Goal: Information Seeking & Learning: Learn about a topic

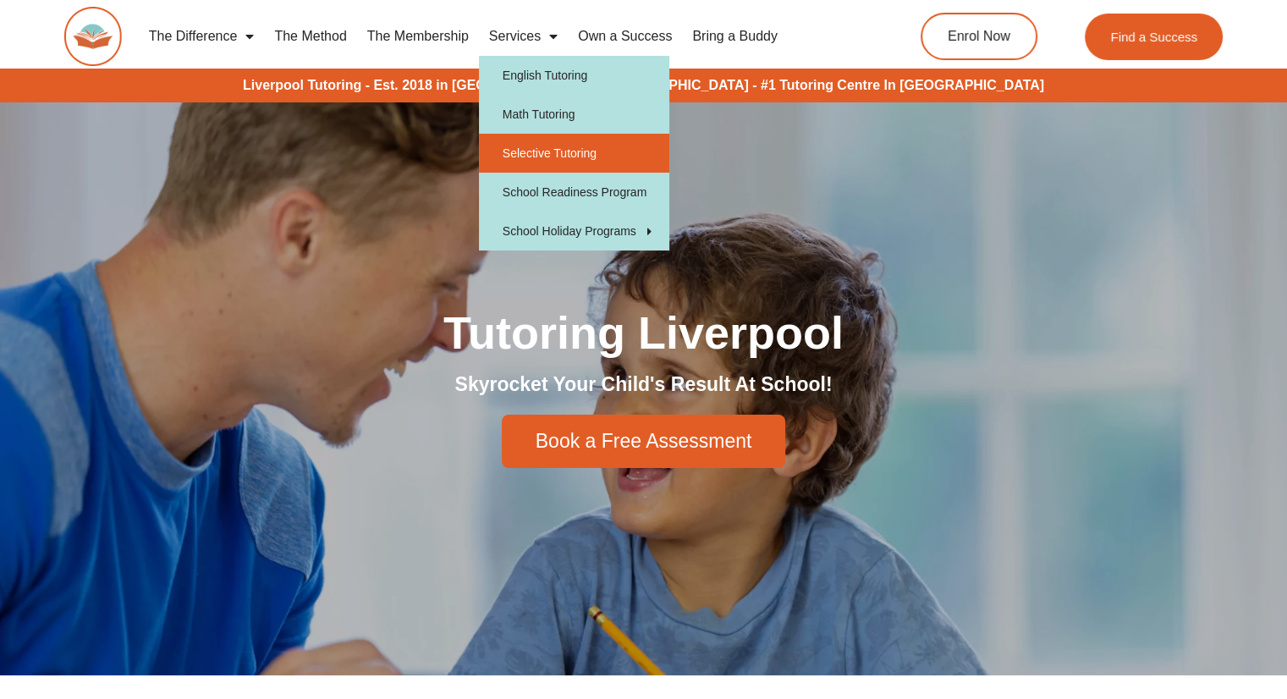
click at [570, 143] on link "Selective Tutoring" at bounding box center [574, 153] width 190 height 39
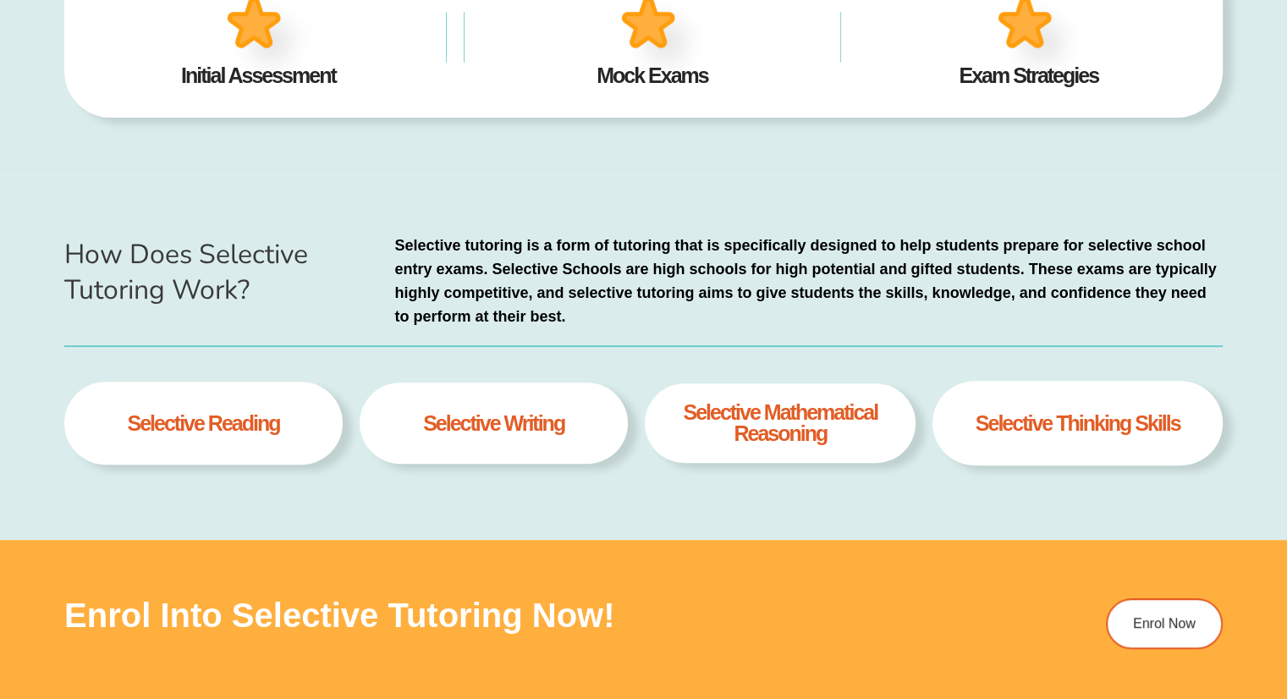
type input "*"
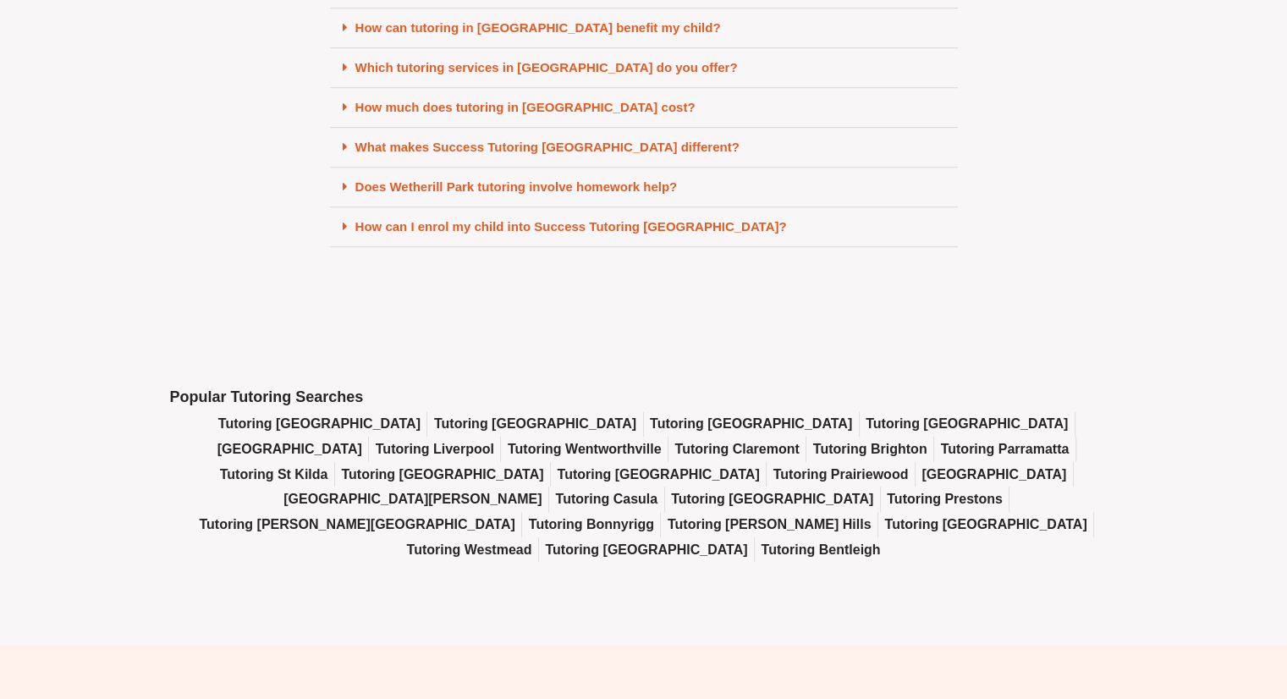
scroll to position [7443, 0]
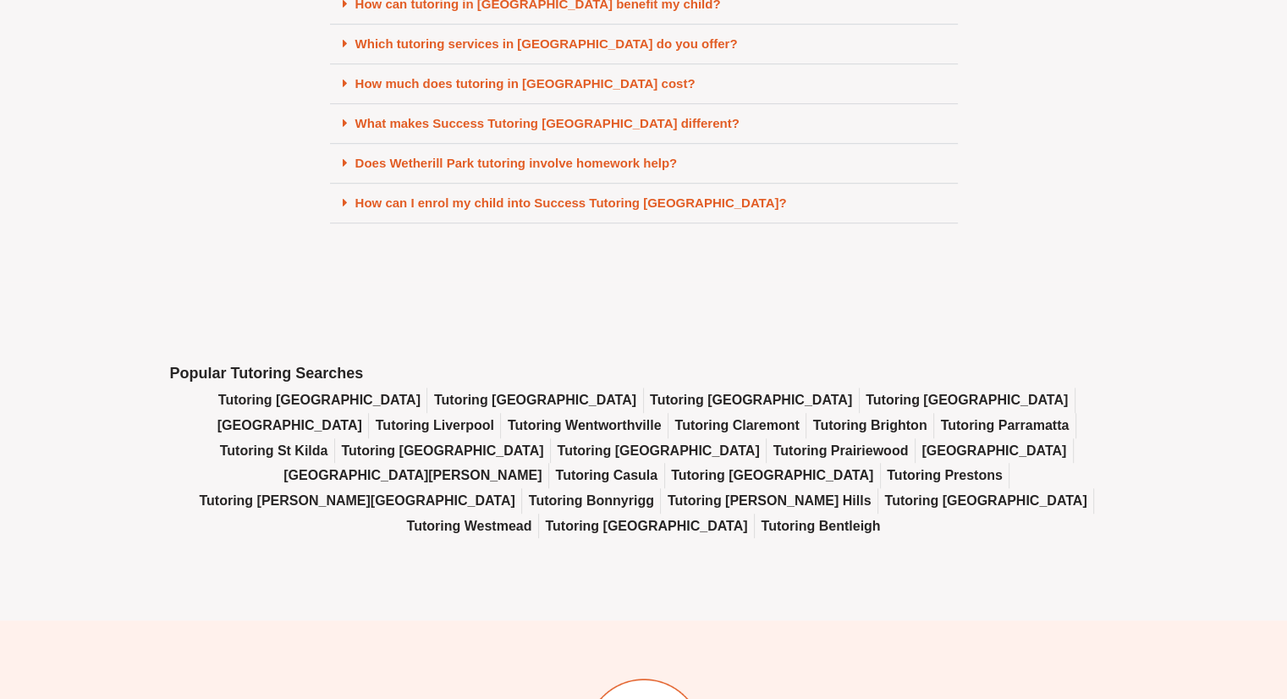
click at [865, 413] on span "Tutoring Bossley Park" at bounding box center [966, 399] width 202 height 25
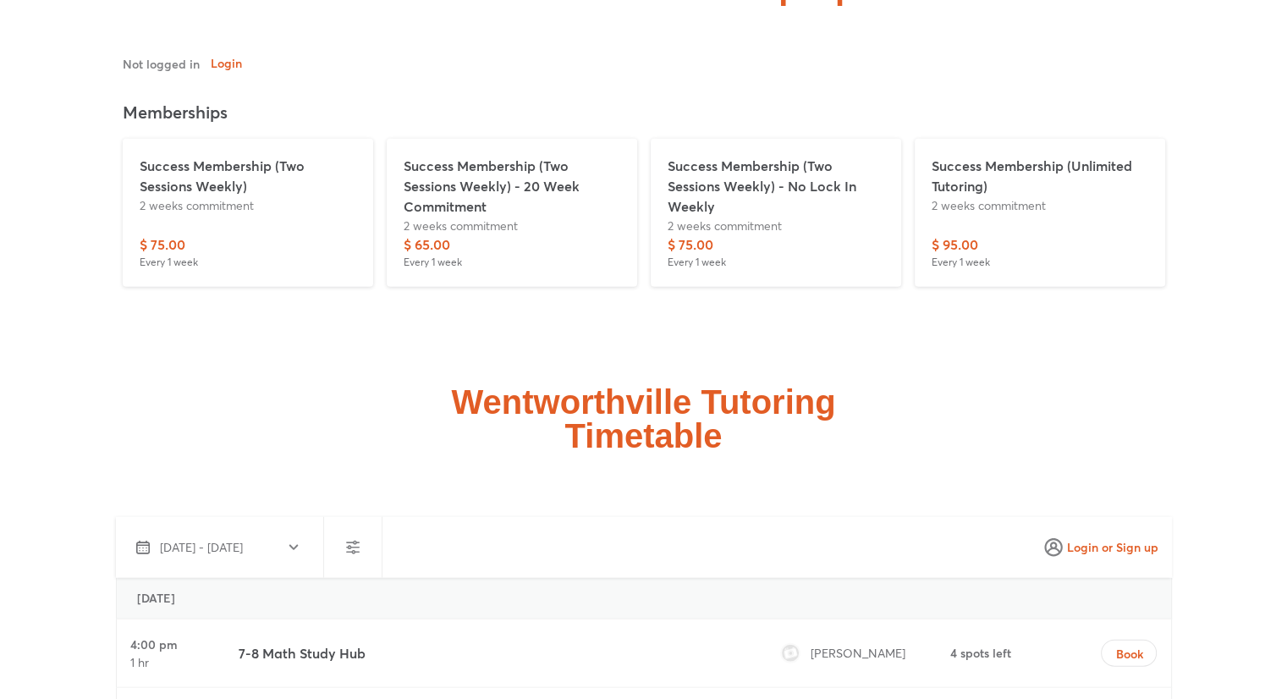
scroll to position [4314, 0]
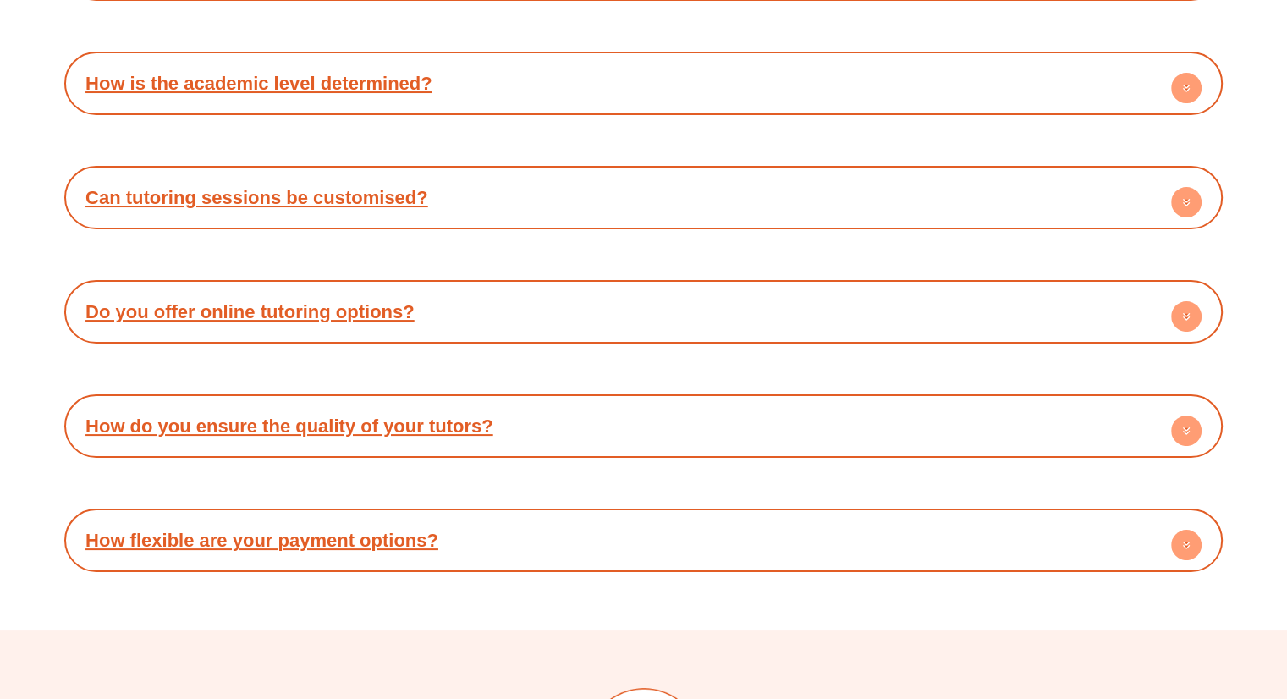
scroll to position [6428, 0]
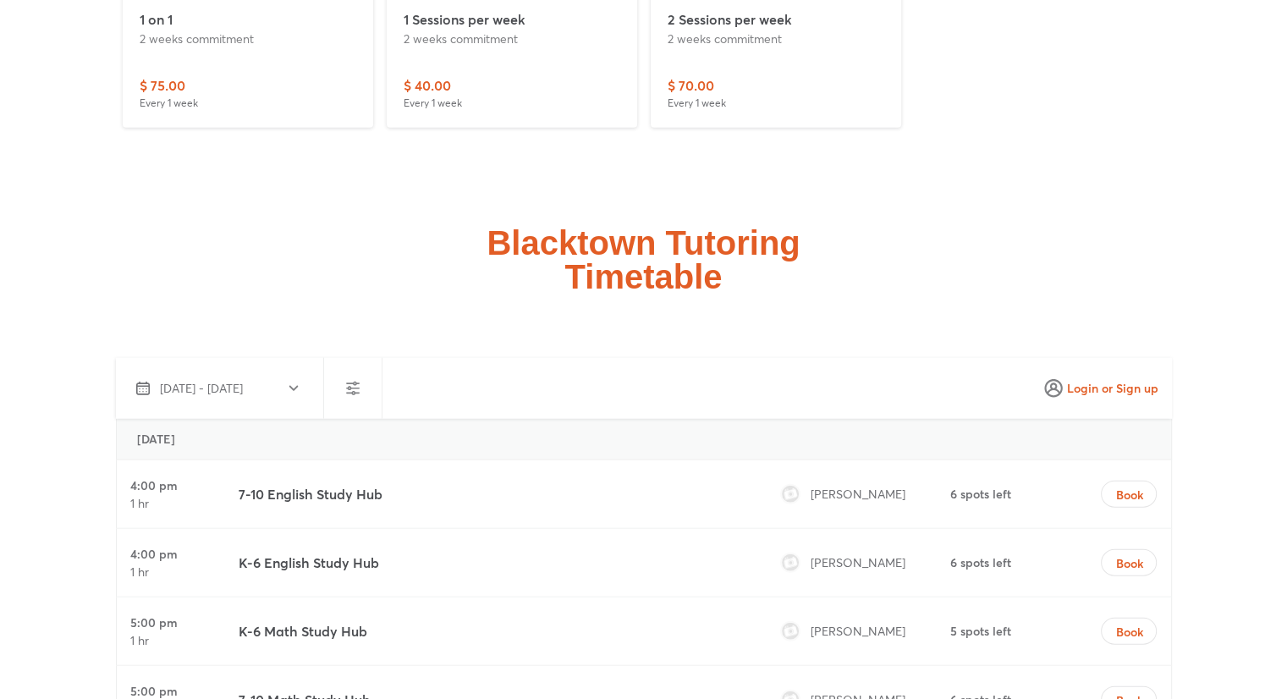
scroll to position [4229, 0]
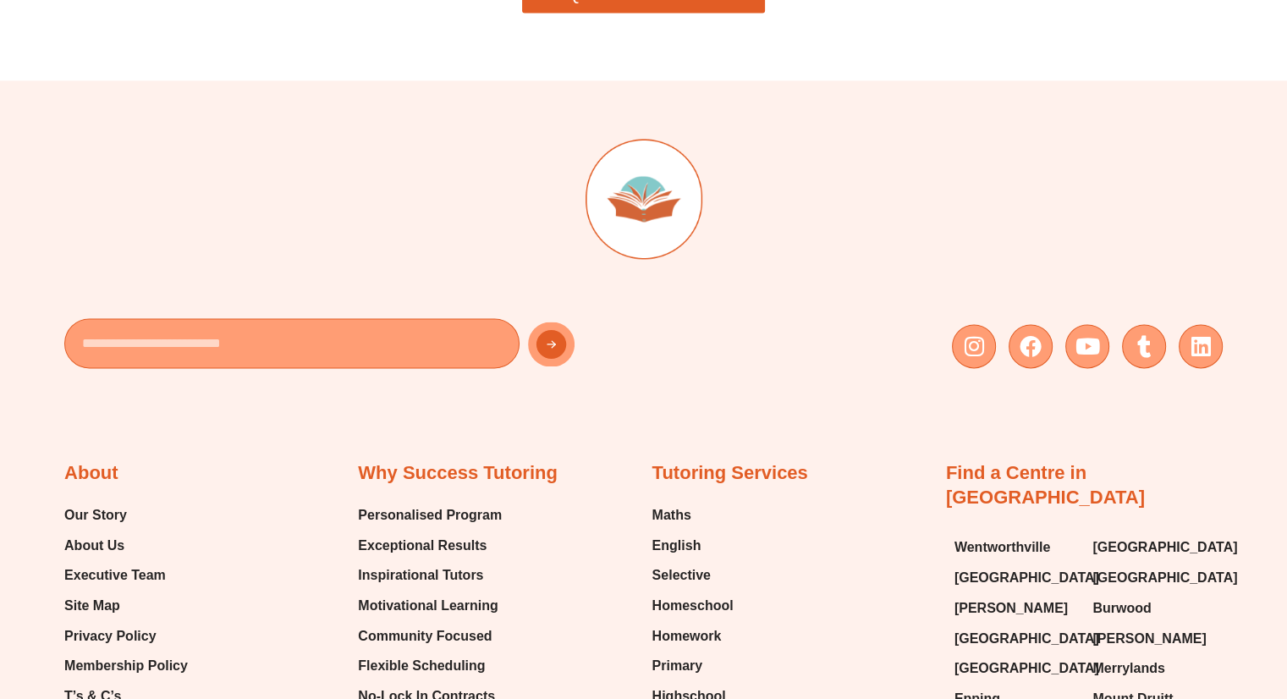
scroll to position [2538, 0]
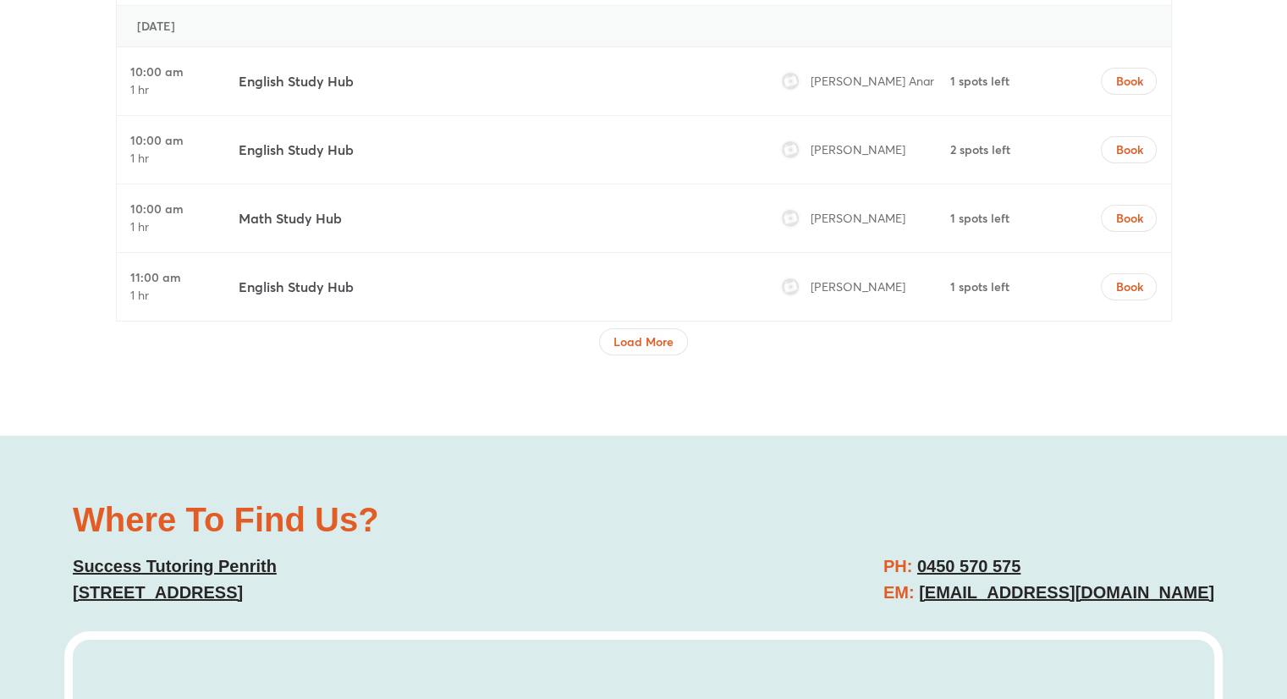
scroll to position [5667, 0]
click at [639, 332] on span "Load More" at bounding box center [643, 340] width 60 height 17
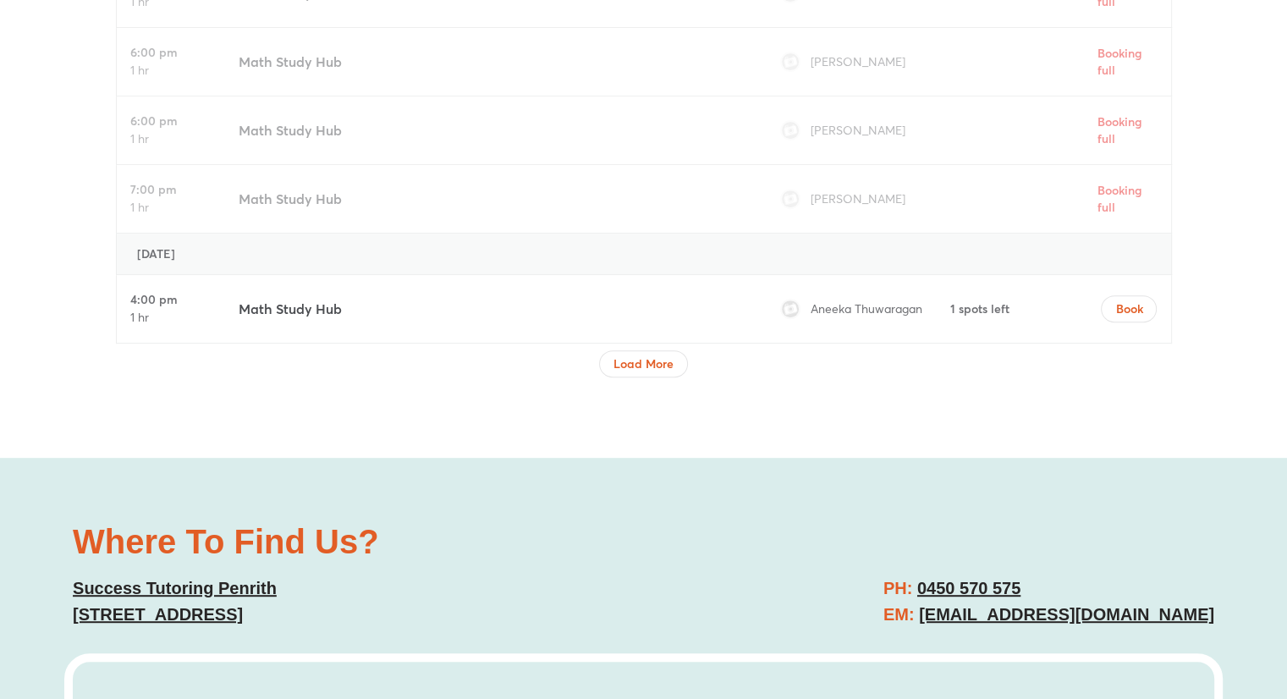
scroll to position [7105, 0]
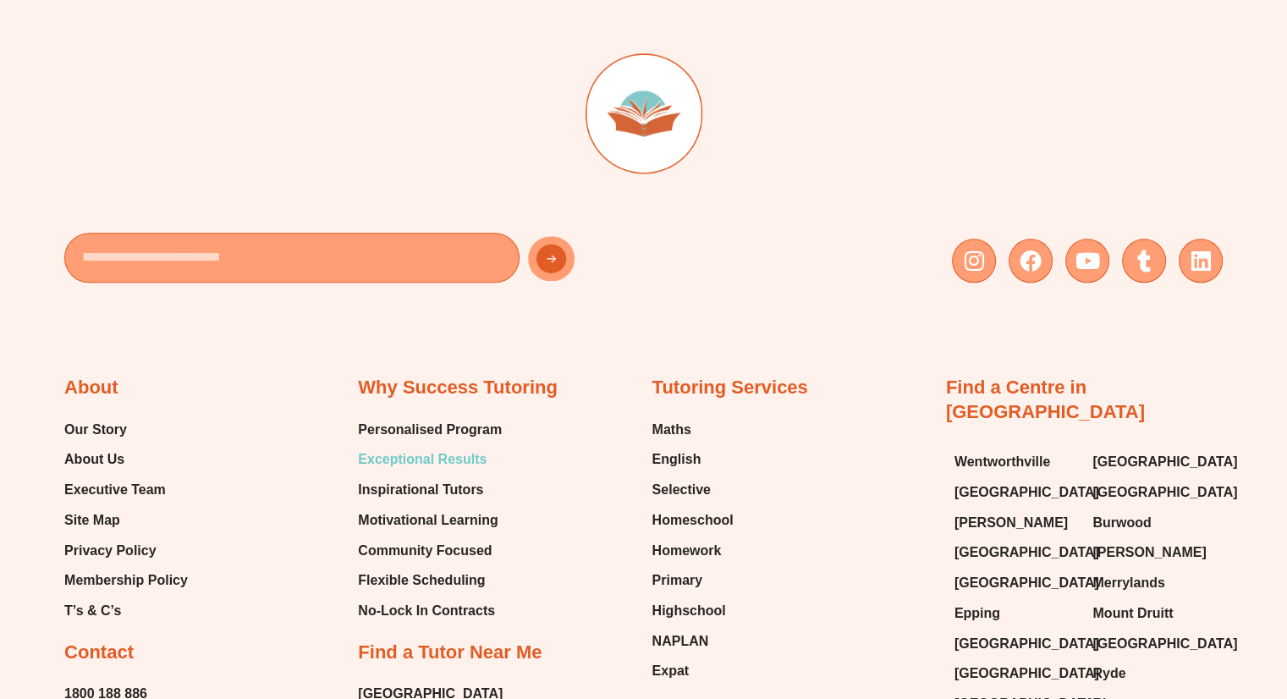
scroll to position [8796, 0]
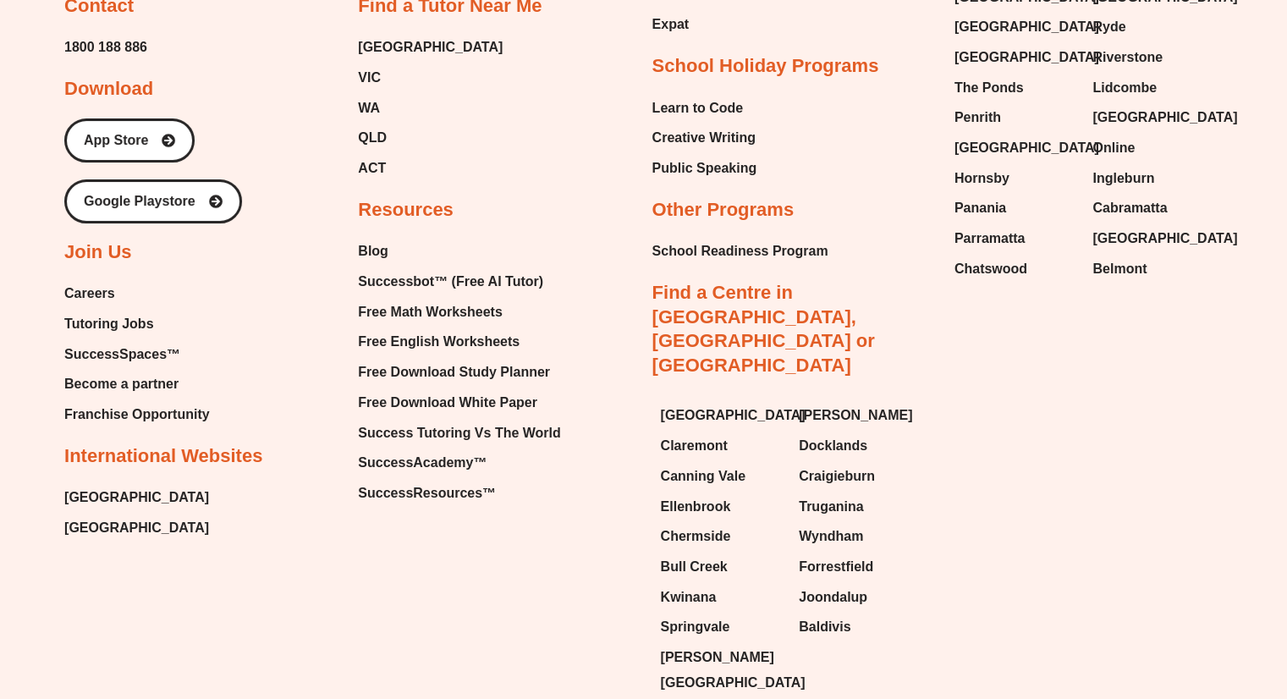
scroll to position [6418, 0]
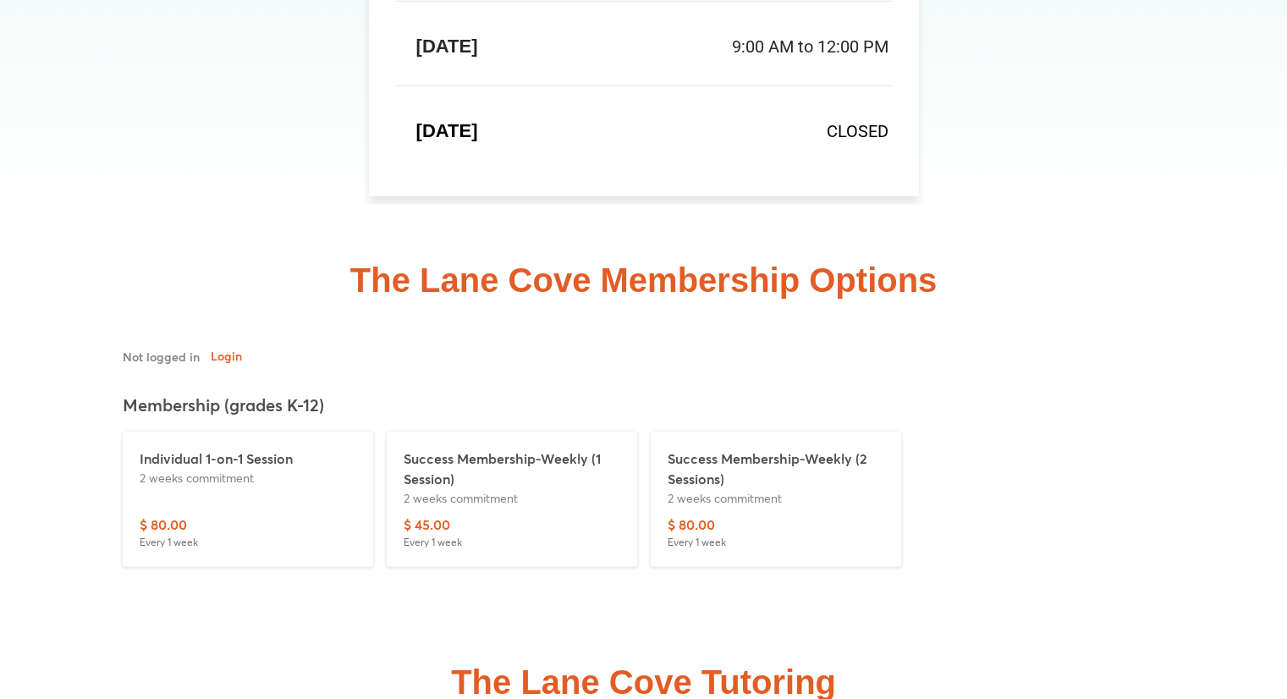
scroll to position [4736, 0]
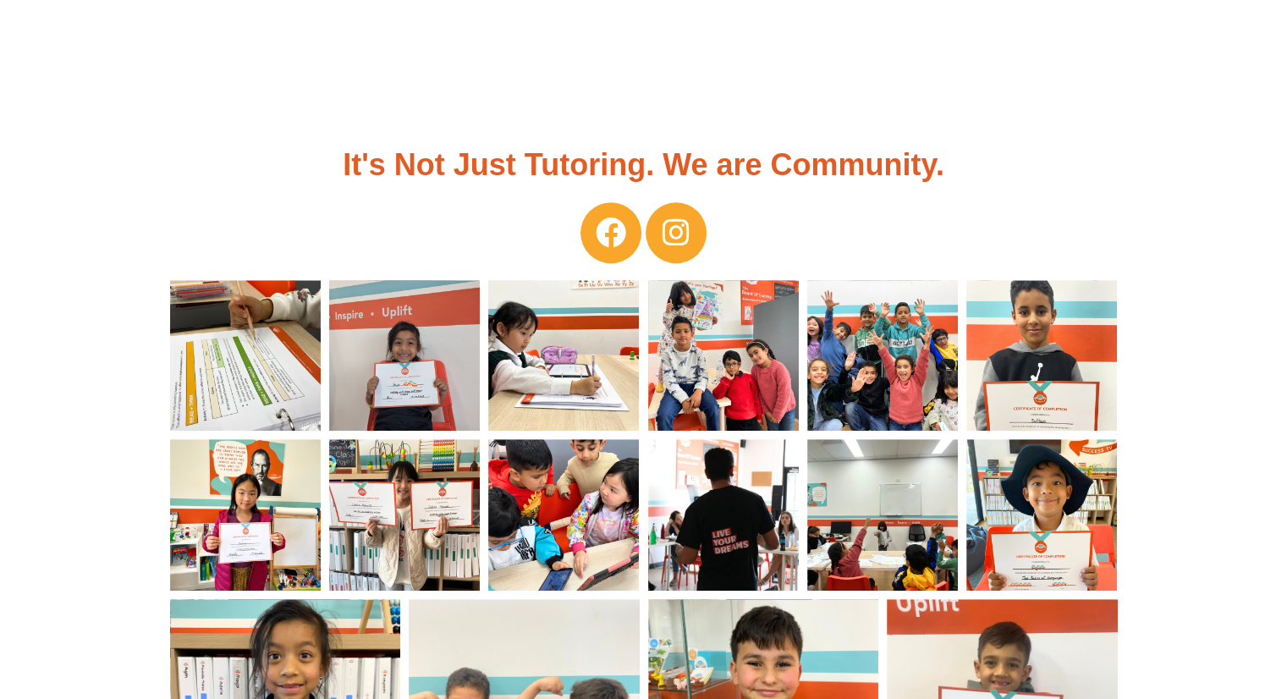
scroll to position [592, 0]
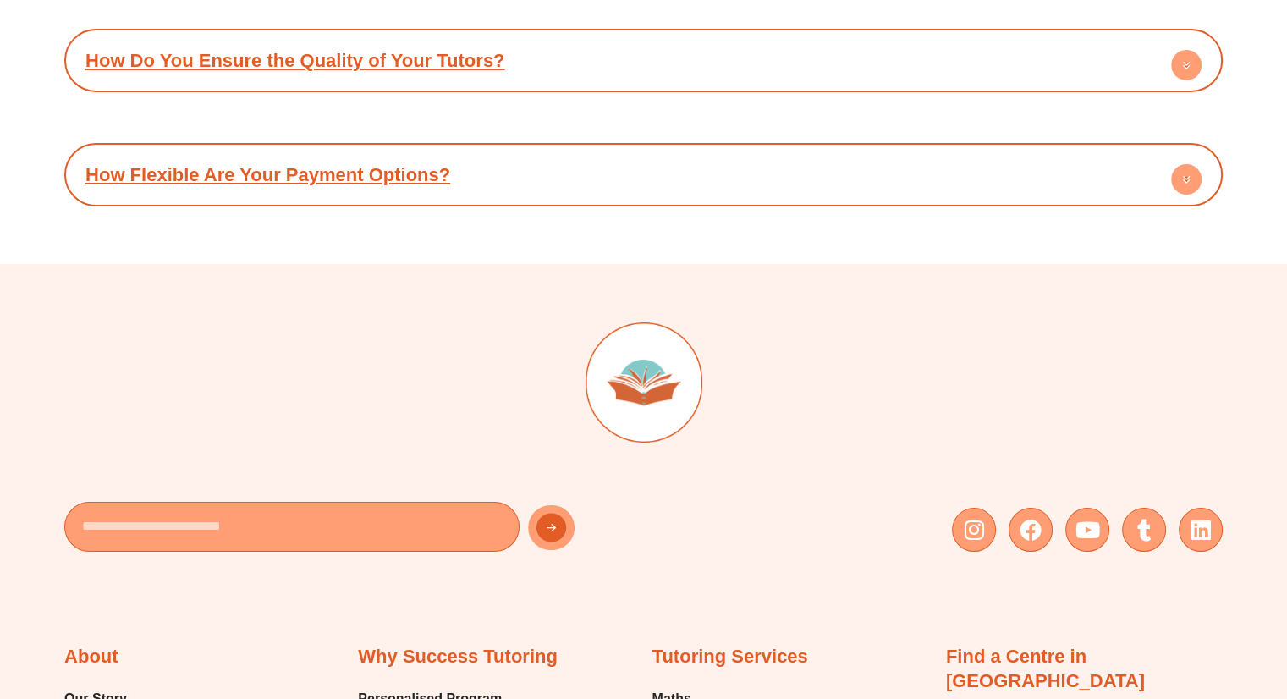
scroll to position [5989, 0]
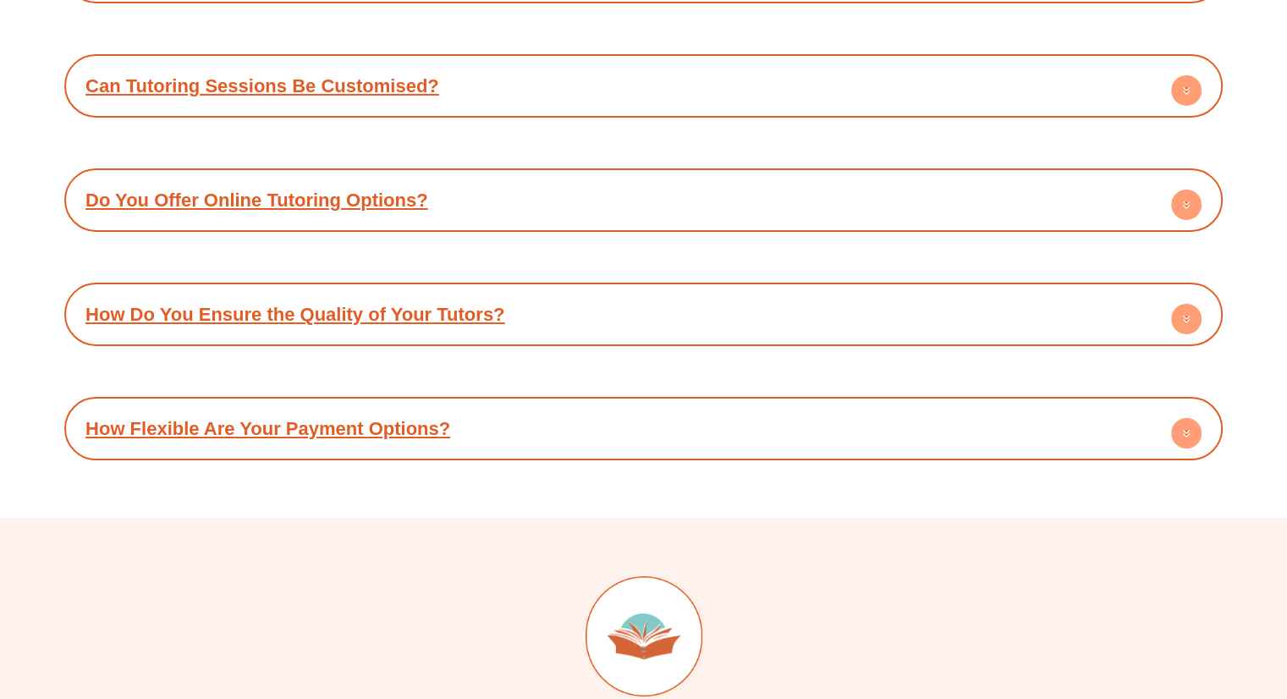
click at [586, 291] on div "How Do You Ensure the Quality of Your Tutors?" at bounding box center [643, 314] width 1141 height 47
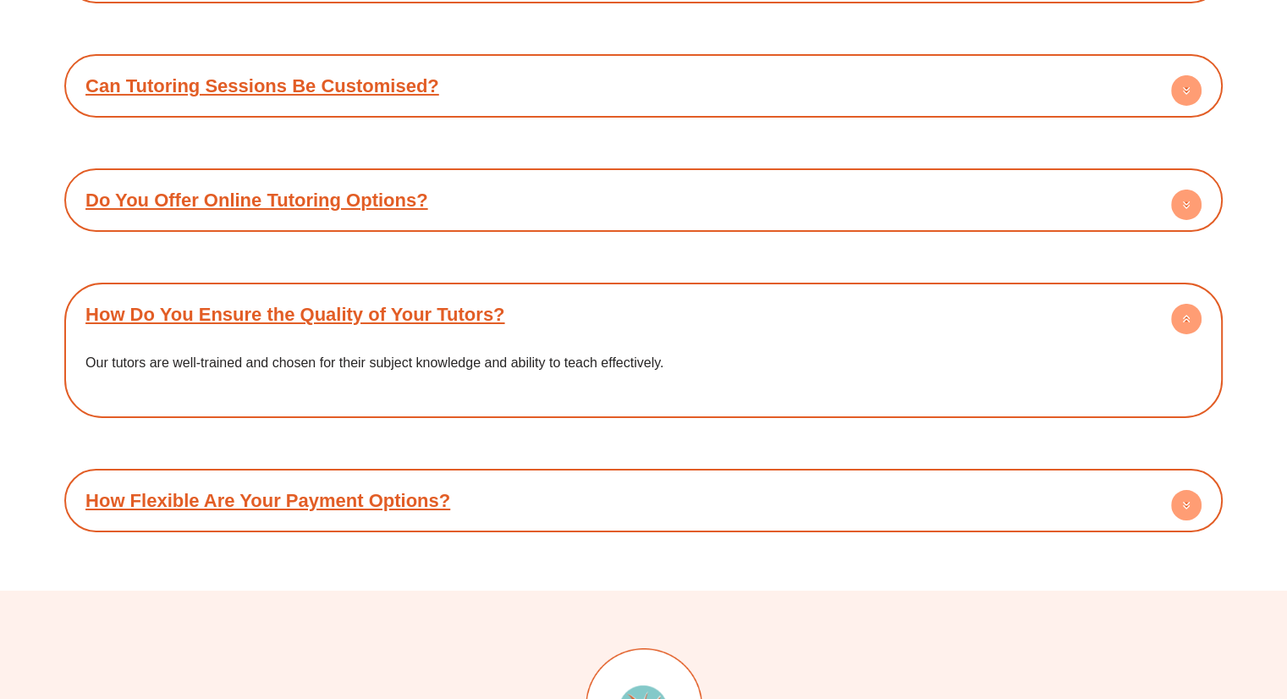
click at [497, 177] on div "Do You Offer Online Tutoring Options?" at bounding box center [643, 200] width 1141 height 47
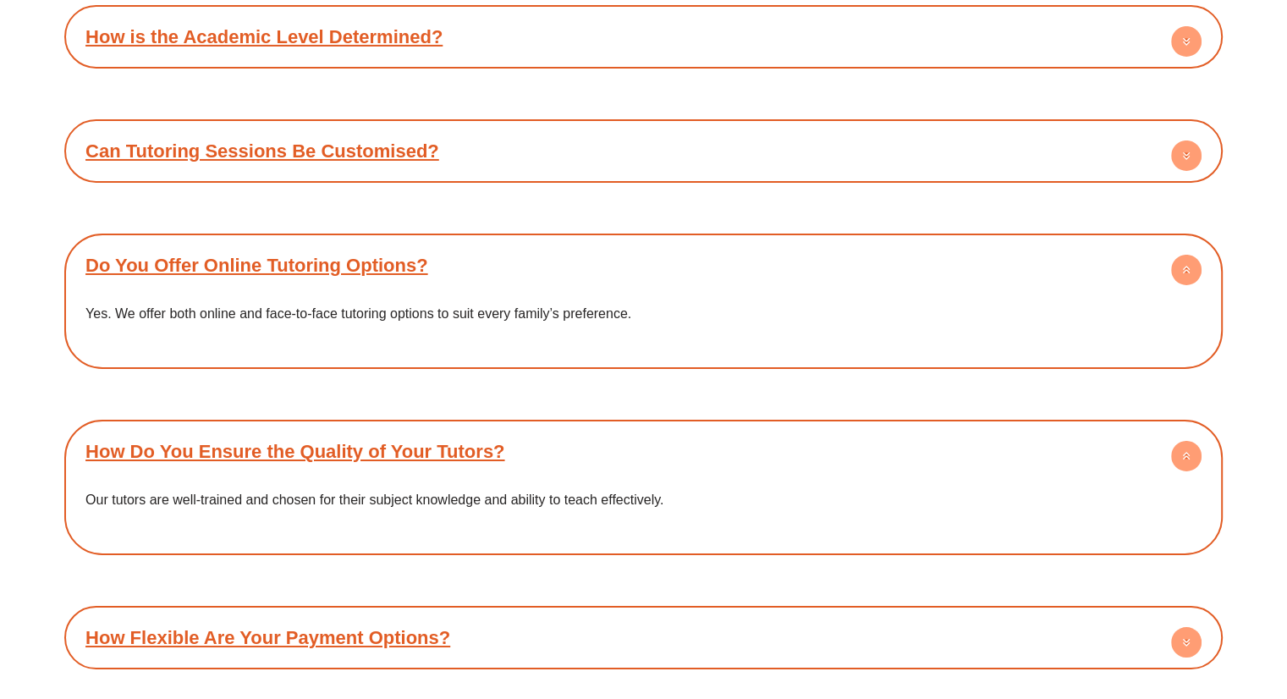
scroll to position [5820, 0]
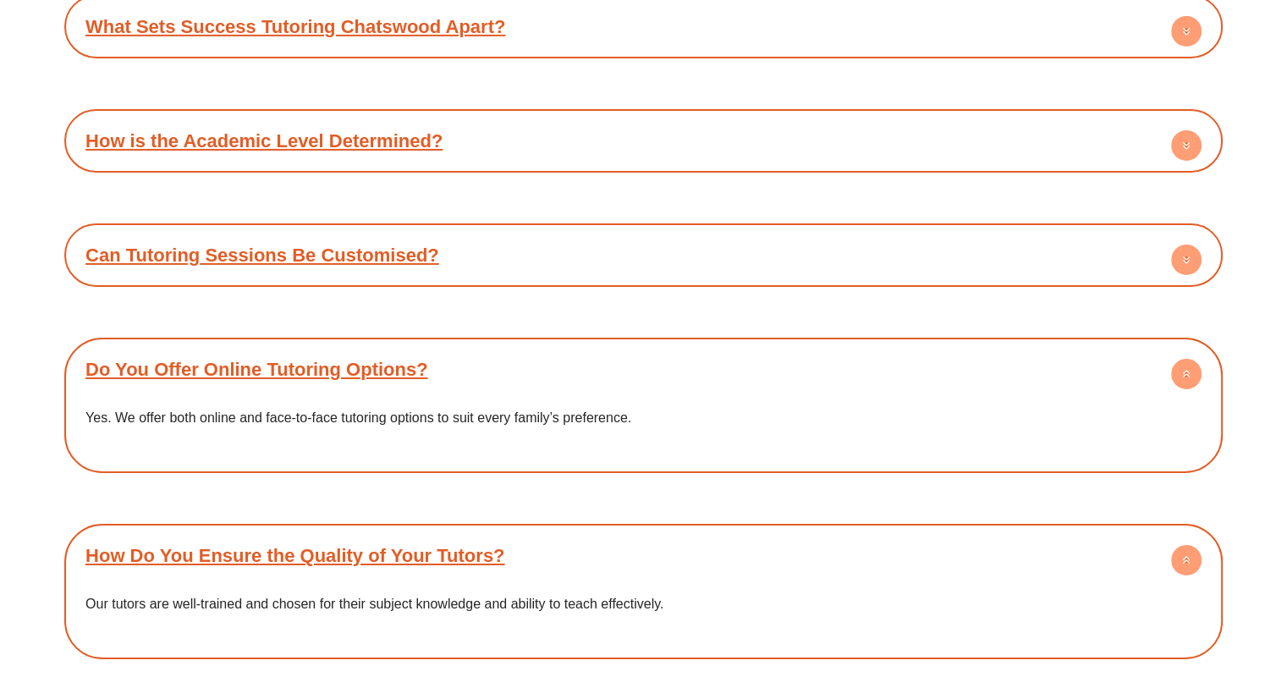
click at [504, 232] on div "Can Tutoring Sessions Be Customised?" at bounding box center [643, 255] width 1141 height 47
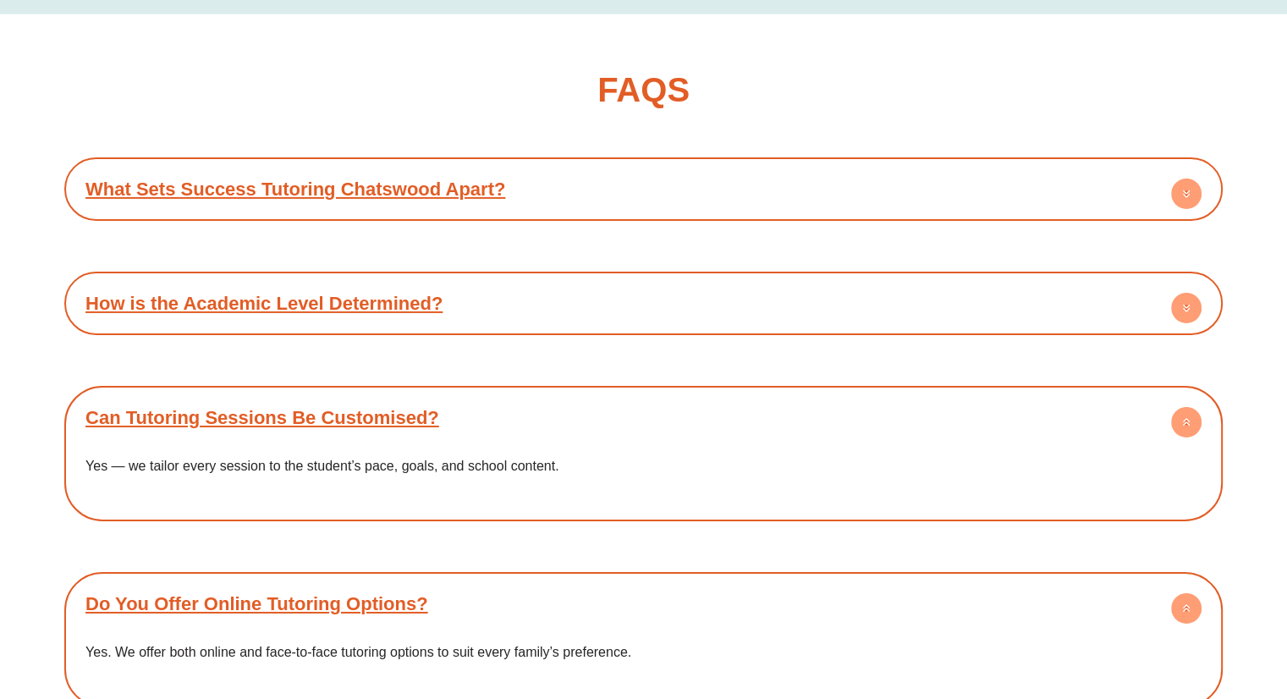
scroll to position [5651, 0]
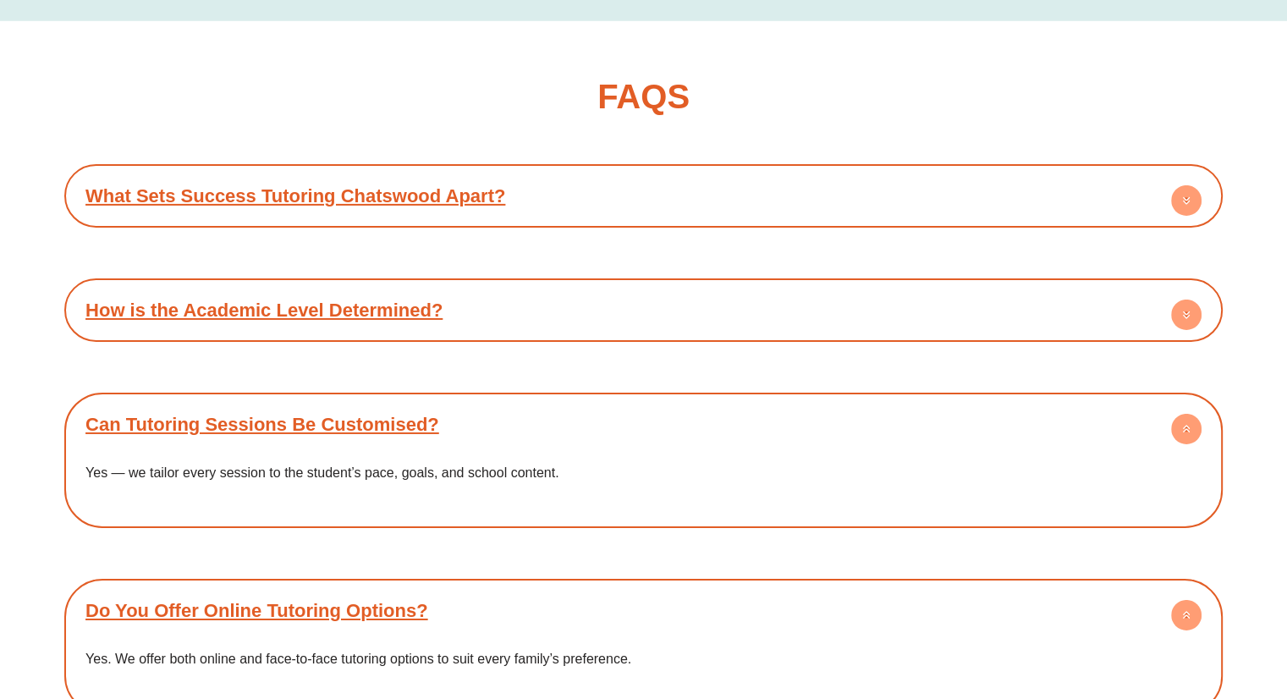
click at [523, 173] on div "What Sets Success Tutoring Chatswood Apart?" at bounding box center [643, 196] width 1141 height 47
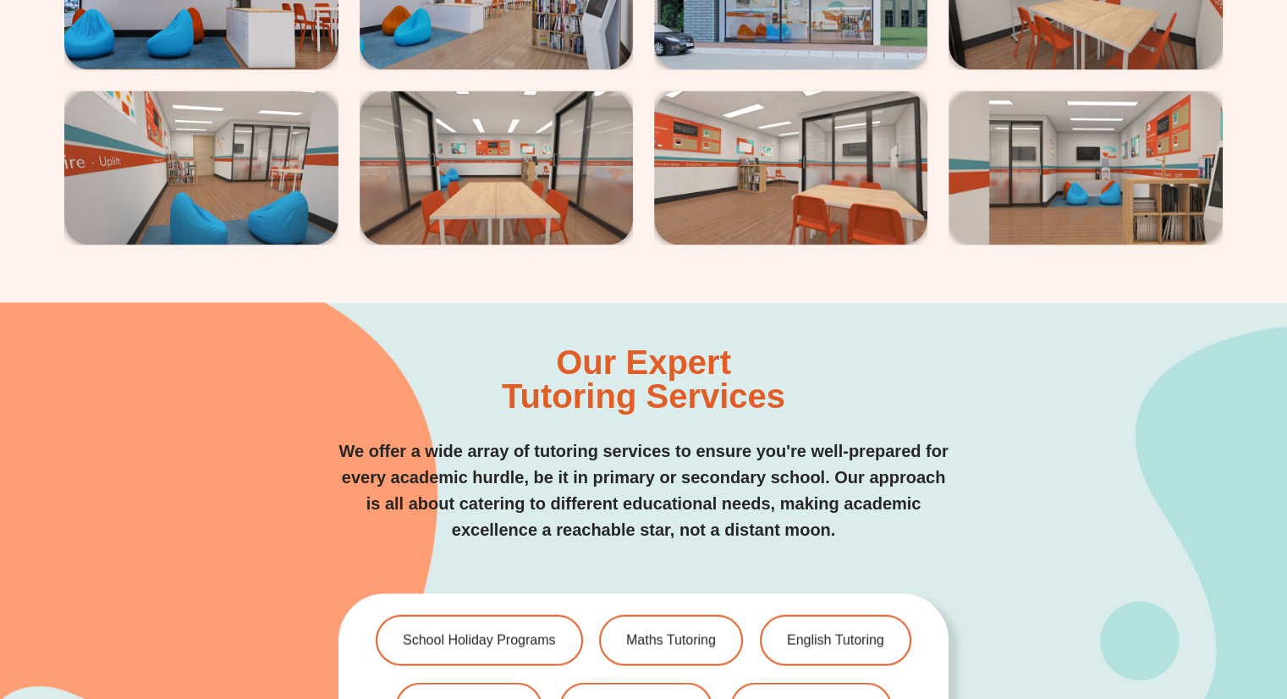
scroll to position [2691, 0]
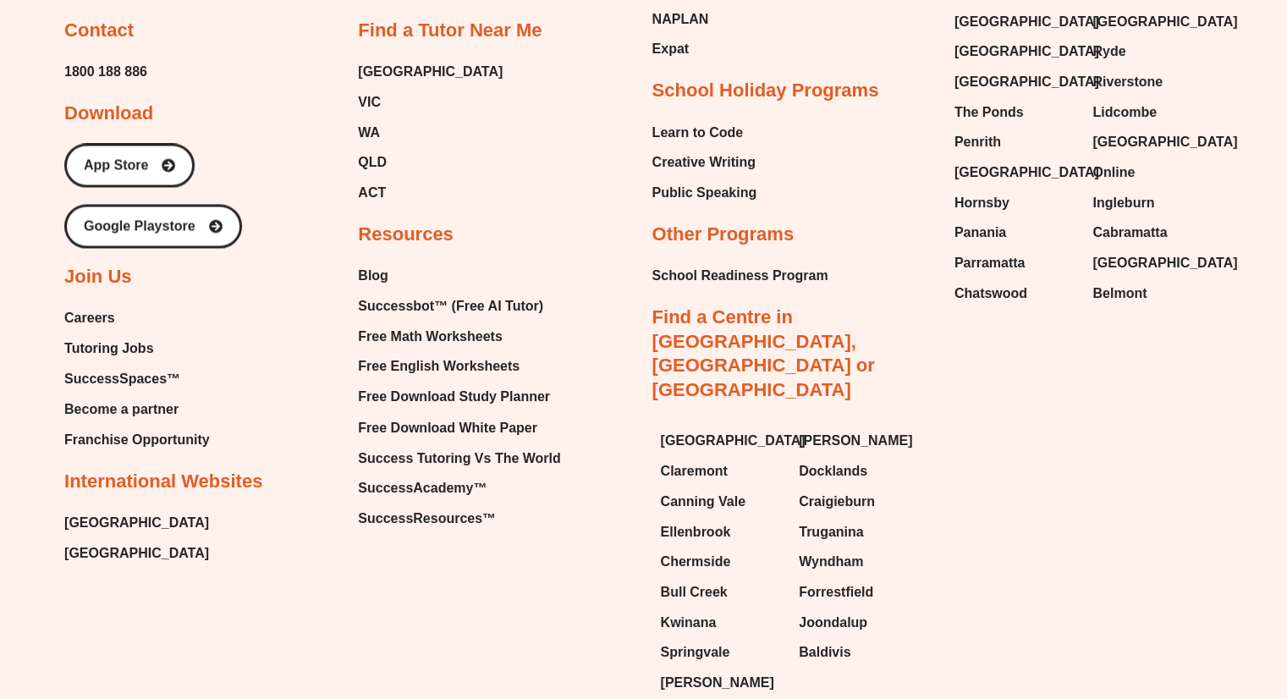
scroll to position [9310, 0]
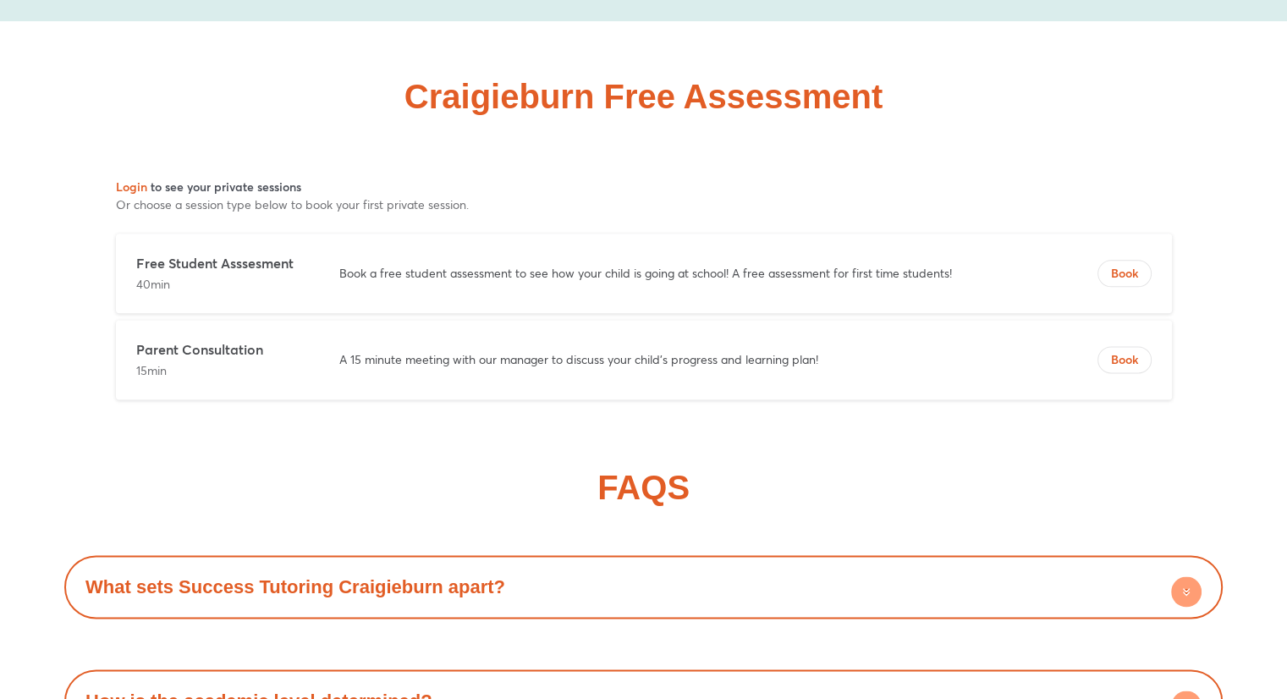
scroll to position [8358, 0]
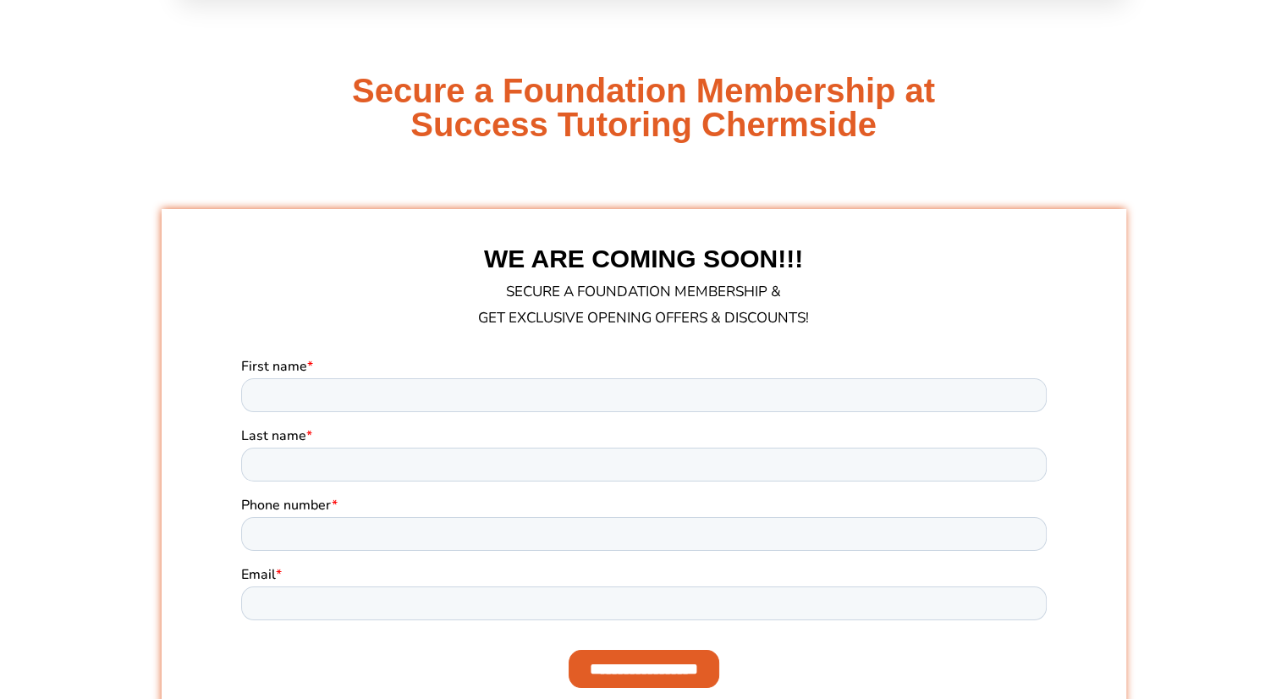
scroll to position [6175, 0]
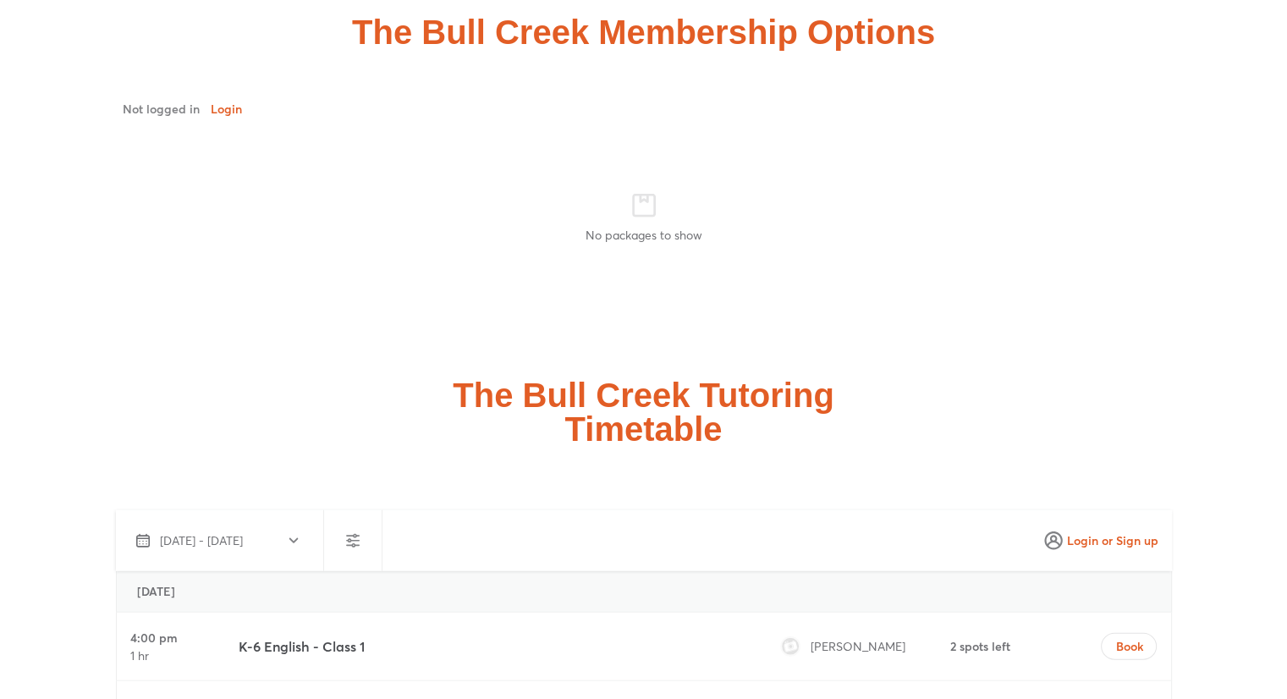
scroll to position [4060, 0]
